Goal: Task Accomplishment & Management: Manage account settings

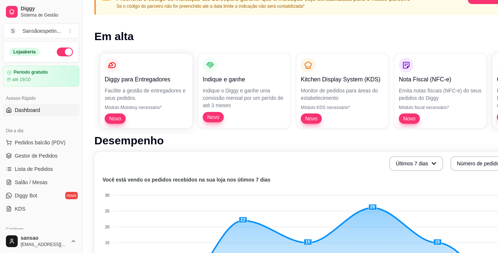
scroll to position [37, 0]
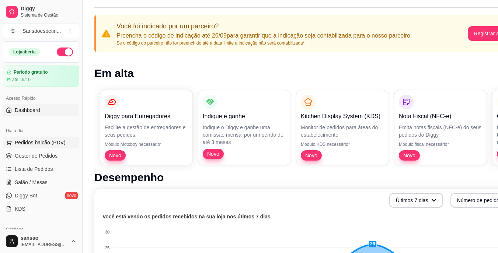
click at [47, 146] on span "Pedidos balcão (PDV)" at bounding box center [40, 142] width 51 height 7
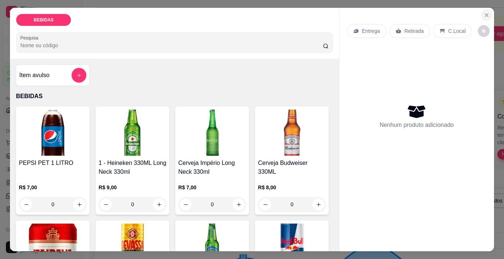
click at [485, 14] on icon "Close" at bounding box center [486, 15] width 6 height 6
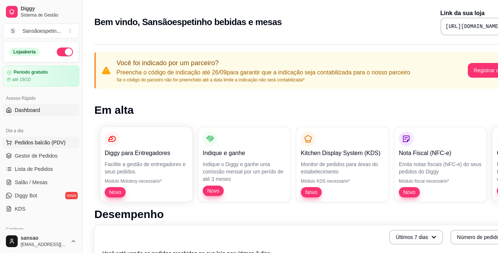
click at [55, 143] on span "Pedidos balcão (PDV)" at bounding box center [40, 142] width 51 height 7
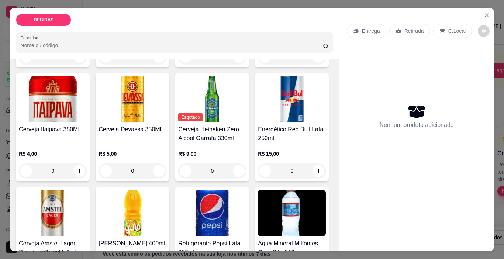
scroll to position [221, 0]
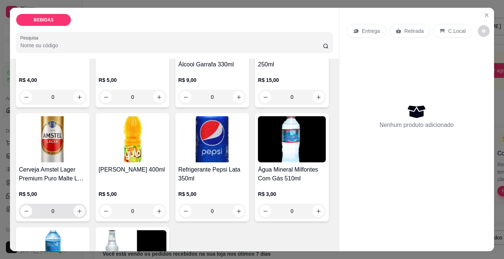
click at [82, 208] on icon "increase-product-quantity" at bounding box center [80, 211] width 6 height 6
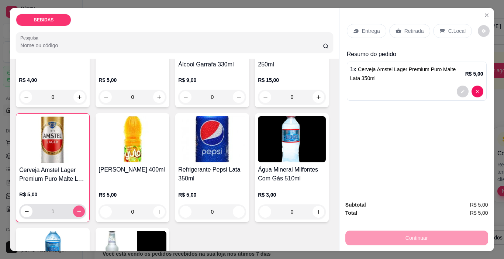
click at [82, 209] on icon "increase-product-quantity" at bounding box center [79, 212] width 6 height 6
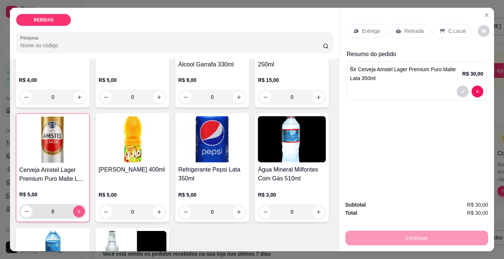
click at [82, 209] on icon "increase-product-quantity" at bounding box center [79, 212] width 6 height 6
type input "7"
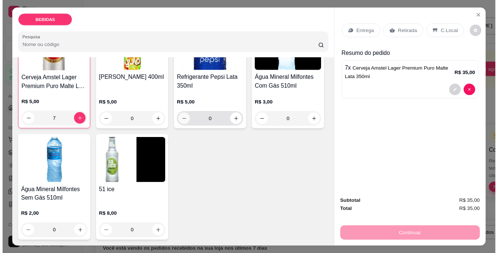
scroll to position [306, 0]
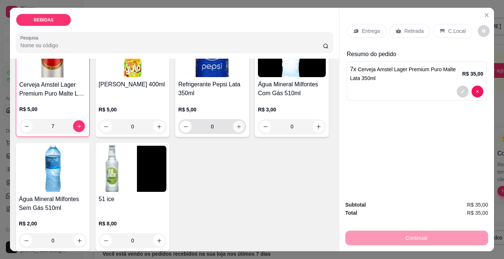
click at [236, 129] on icon "increase-product-quantity" at bounding box center [239, 127] width 6 height 6
type input "1"
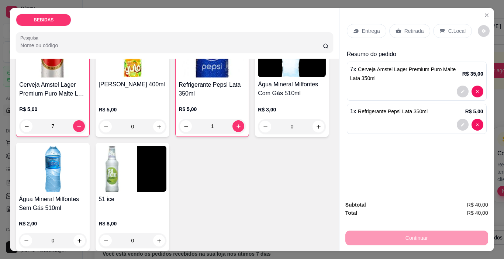
click at [404, 27] on p "Retirada" at bounding box center [414, 30] width 20 height 7
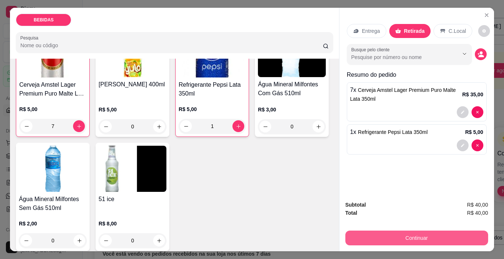
click at [397, 235] on button "Continuar" at bounding box center [416, 237] width 143 height 15
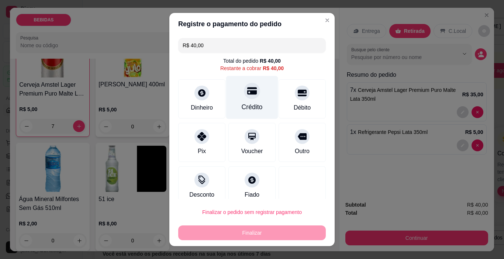
click at [247, 94] on icon at bounding box center [252, 90] width 10 height 7
type input "R$ 0,00"
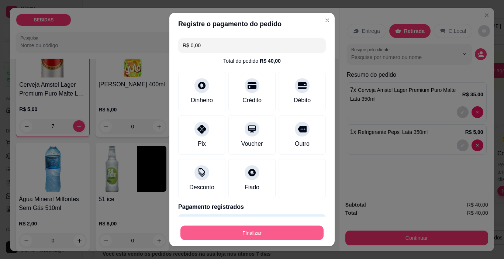
click at [267, 236] on button "Finalizar" at bounding box center [251, 233] width 143 height 14
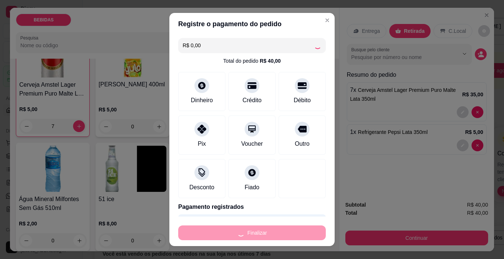
type input "0"
type input "-R$ 40,00"
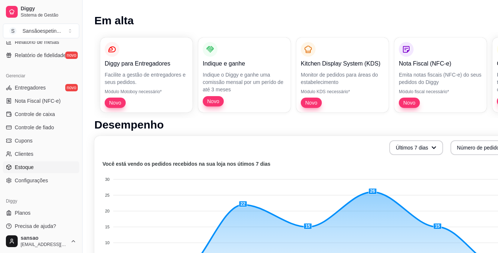
scroll to position [111, 0]
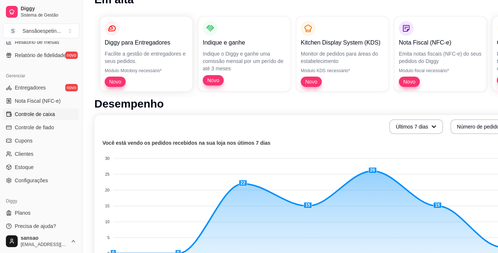
click at [53, 113] on span "Controle de caixa" at bounding box center [35, 114] width 40 height 7
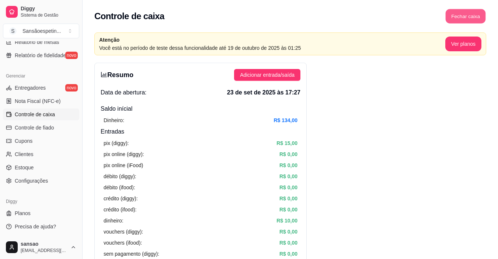
click at [480, 14] on button "Fechar caixa" at bounding box center [466, 16] width 40 height 14
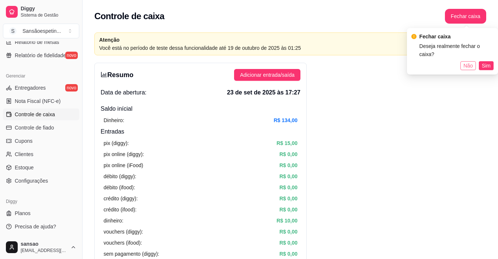
click at [466, 62] on span "Não" at bounding box center [468, 66] width 10 height 8
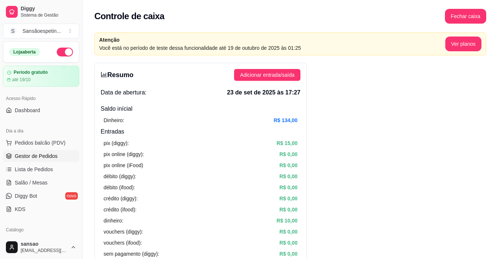
click at [47, 156] on span "Gestor de Pedidos" at bounding box center [36, 155] width 43 height 7
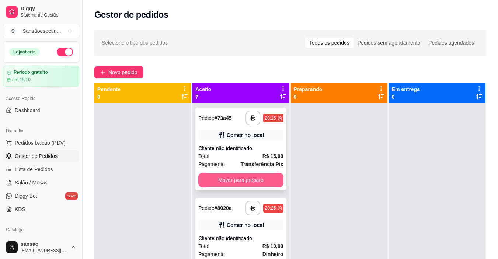
click at [251, 182] on button "Mover para preparo" at bounding box center [240, 180] width 85 height 15
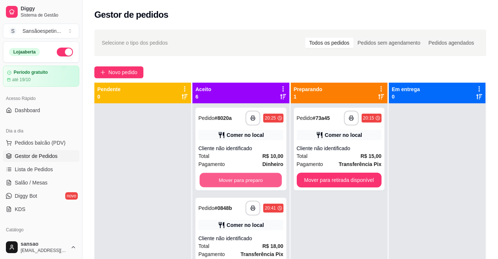
click at [251, 182] on button "Mover para preparo" at bounding box center [241, 180] width 82 height 14
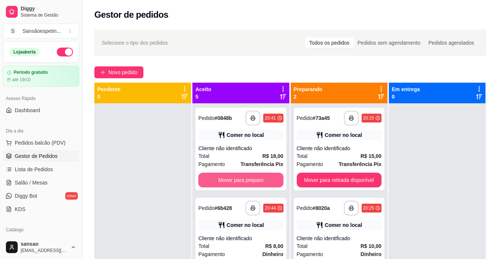
click at [251, 182] on button "Mover para preparo" at bounding box center [240, 180] width 85 height 15
click at [251, 182] on button "Mover para preparo" at bounding box center [241, 180] width 82 height 14
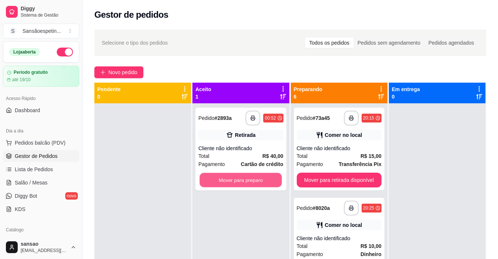
click at [251, 182] on button "Mover para preparo" at bounding box center [241, 180] width 82 height 14
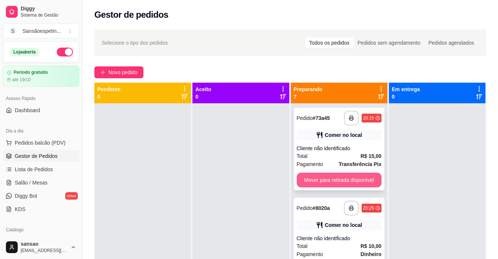
click at [314, 179] on button "Mover para retirada disponível" at bounding box center [339, 180] width 85 height 15
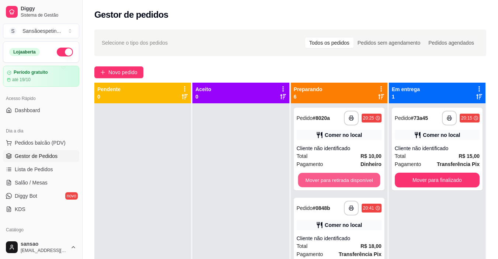
click at [315, 179] on button "Mover para retirada disponível" at bounding box center [339, 180] width 82 height 14
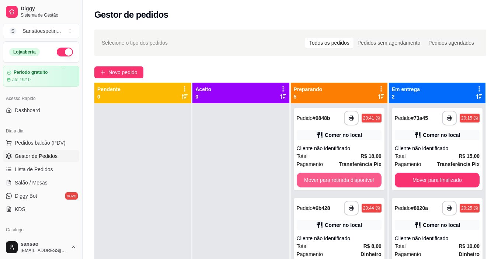
click at [315, 179] on button "Mover para retirada disponível" at bounding box center [339, 180] width 85 height 15
click at [315, 179] on button "Mover para retirada disponível" at bounding box center [339, 180] width 82 height 14
click at [315, 179] on button "Mover para retirada disponível" at bounding box center [339, 180] width 85 height 15
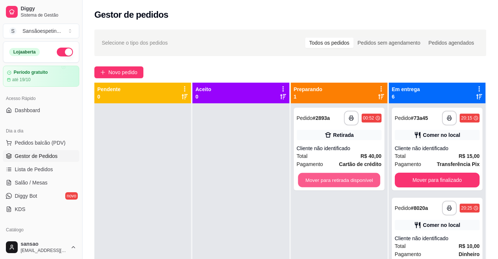
click at [315, 179] on button "Mover para retirada disponível" at bounding box center [339, 180] width 82 height 14
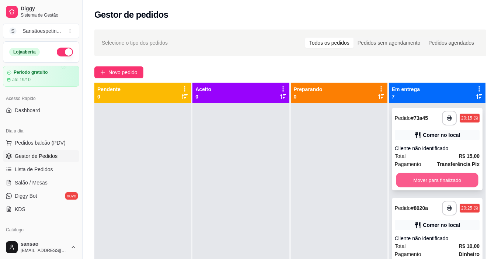
click at [411, 182] on button "Mover para finalizado" at bounding box center [437, 180] width 82 height 14
click at [411, 182] on button "Mover para finalizado" at bounding box center [437, 180] width 85 height 15
click at [411, 181] on button "Mover para finalizado" at bounding box center [437, 180] width 85 height 15
click at [411, 181] on button "Mover para finalizado" at bounding box center [437, 180] width 82 height 14
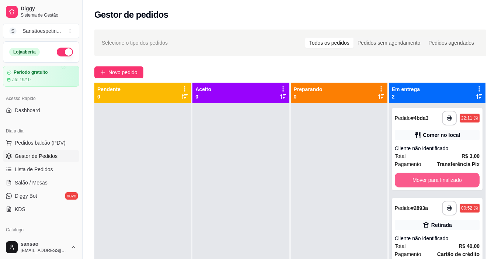
click at [411, 181] on button "Mover para finalizado" at bounding box center [437, 180] width 85 height 15
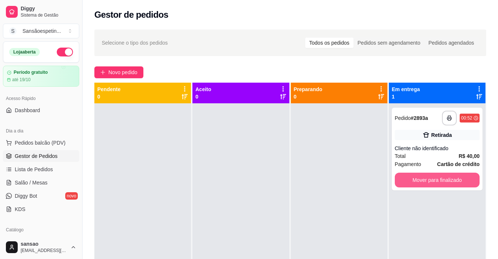
click at [411, 181] on button "Mover para finalizado" at bounding box center [437, 180] width 85 height 15
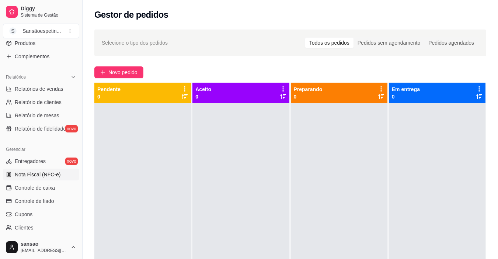
scroll to position [221, 0]
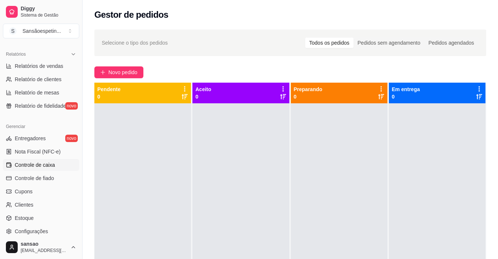
click at [56, 164] on link "Controle de caixa" at bounding box center [41, 165] width 76 height 12
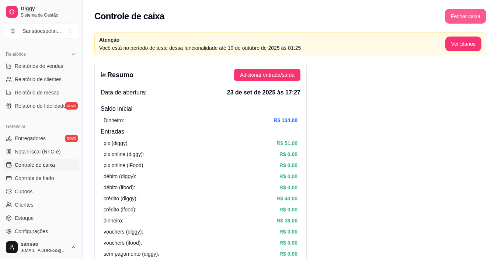
click at [464, 17] on button "Fechar caixa" at bounding box center [465, 16] width 41 height 15
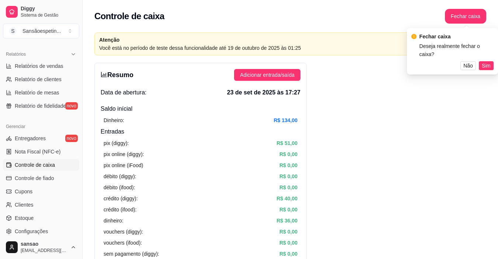
click at [484, 62] on span "Sim" at bounding box center [486, 66] width 9 height 8
